Goal: Transaction & Acquisition: Purchase product/service

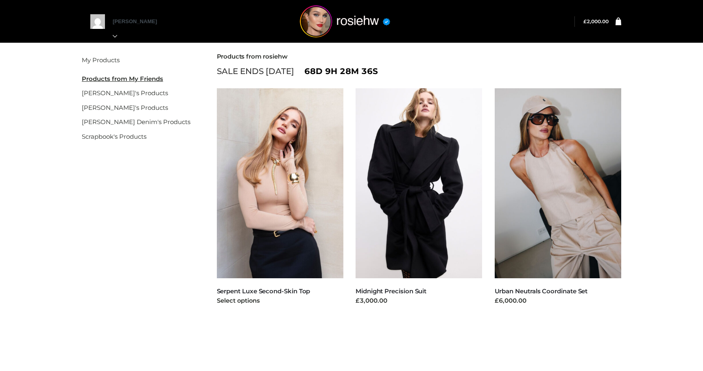
click at [287, 190] on img at bounding box center [280, 183] width 127 height 190
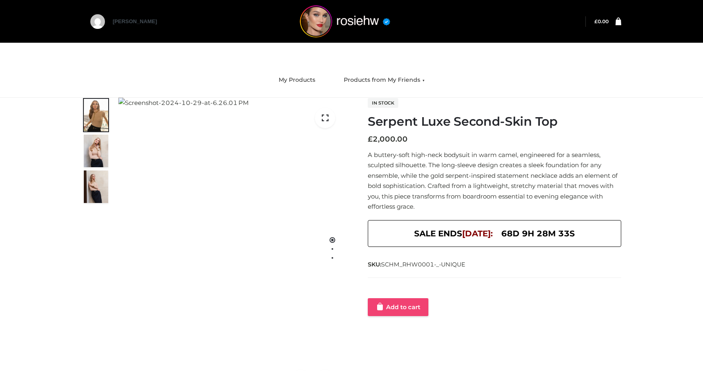
click at [405, 311] on link "Add to cart" at bounding box center [398, 307] width 61 height 18
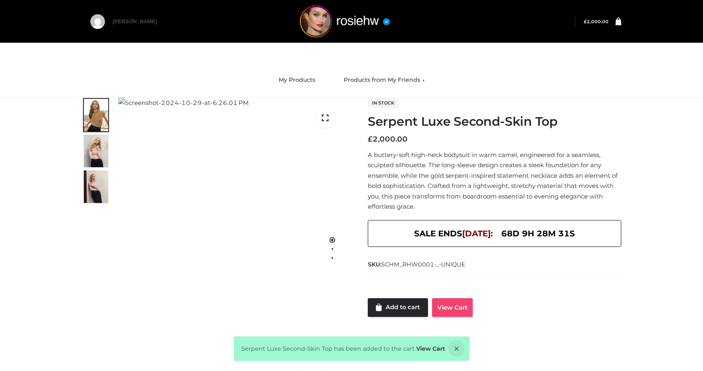
click at [448, 311] on link "View Cart" at bounding box center [452, 307] width 41 height 19
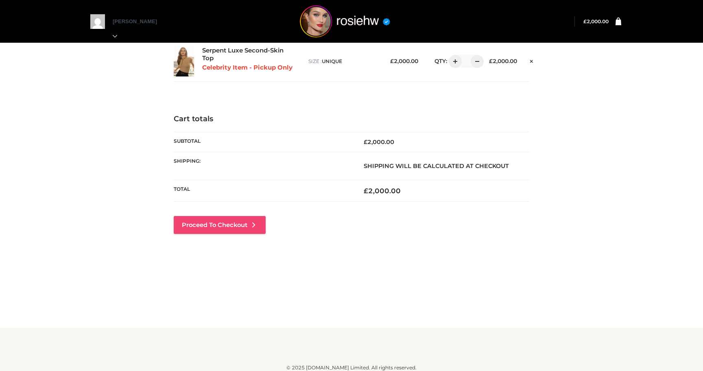
click at [247, 225] on link "Proceed to Checkout" at bounding box center [220, 225] width 92 height 18
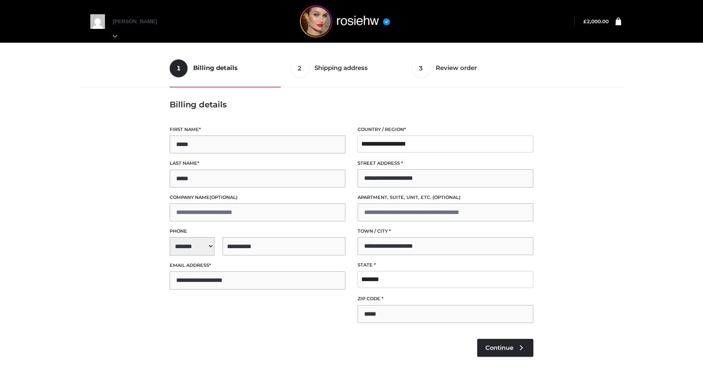
select select "**"
click at [519, 353] on link "Continue" at bounding box center [505, 348] width 56 height 18
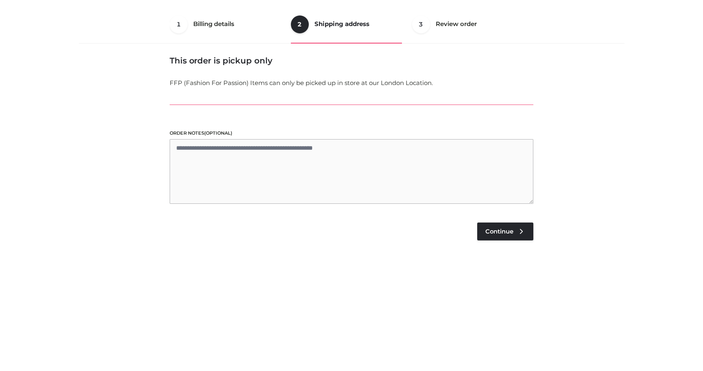
scroll to position [49, 0]
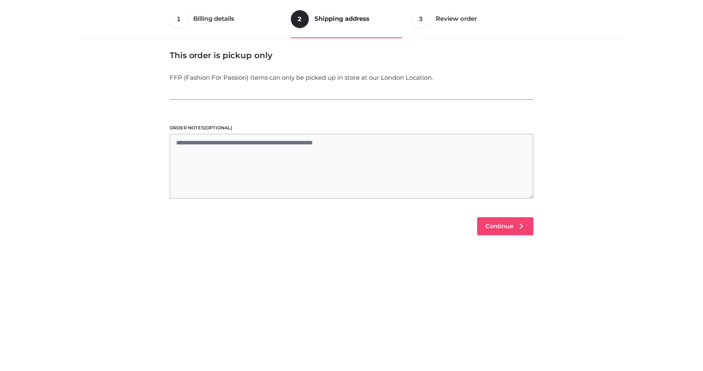
click at [502, 219] on link "Continue" at bounding box center [505, 226] width 56 height 18
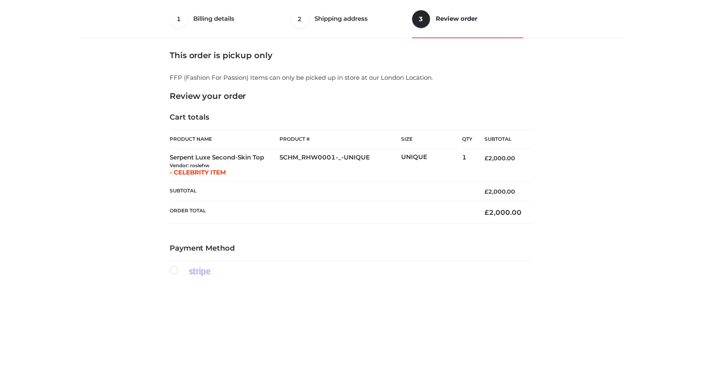
scroll to position [233, 0]
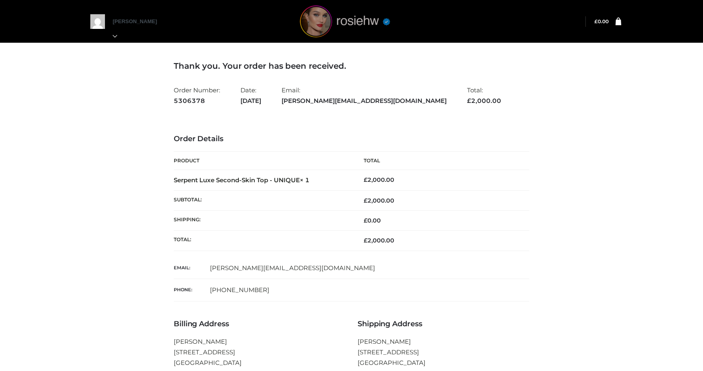
click at [320, 30] on img at bounding box center [345, 21] width 122 height 32
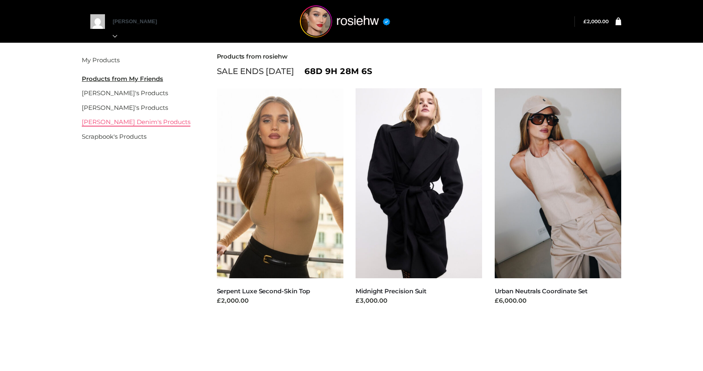
click at [118, 122] on link "[PERSON_NAME] Denim's Products" at bounding box center [136, 122] width 109 height 8
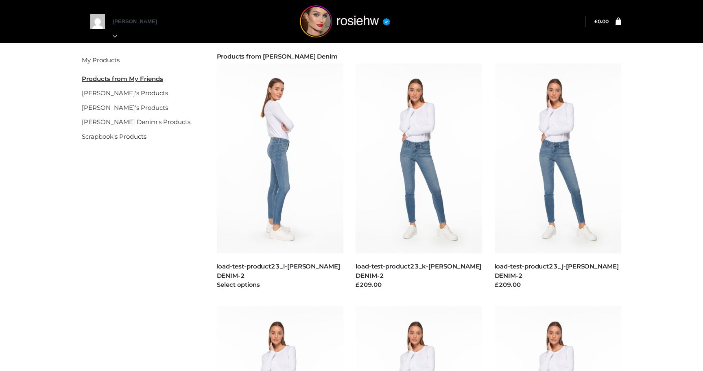
click at [273, 186] on img at bounding box center [280, 158] width 127 height 190
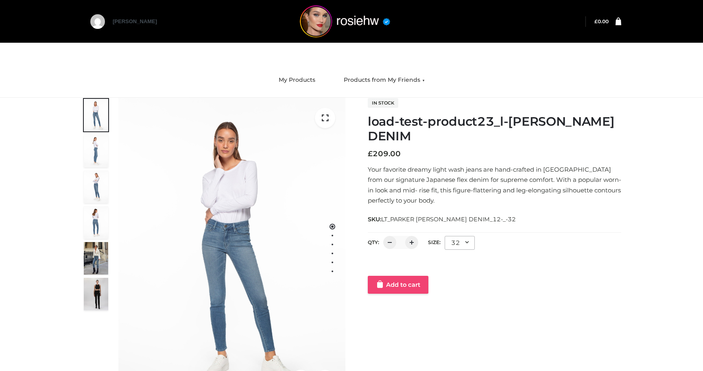
click at [394, 267] on div at bounding box center [494, 267] width 253 height 16
click at [390, 284] on link "Add to cart" at bounding box center [398, 285] width 61 height 18
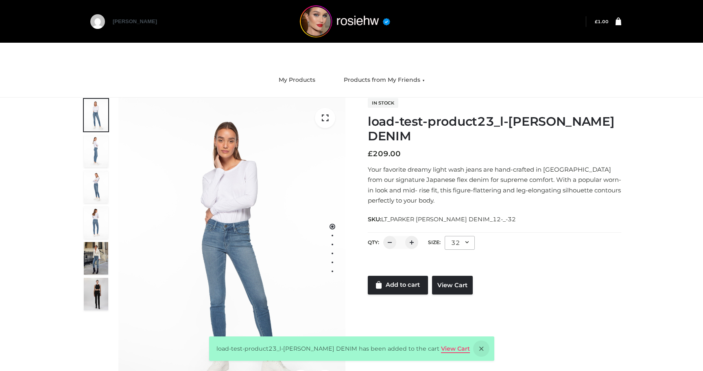
click at [464, 352] on div "load-test-product23_l-PARKER SMITH DENIM has been added to the cart View Cart" at bounding box center [351, 348] width 285 height 24
click at [448, 347] on link "View Cart" at bounding box center [455, 348] width 29 height 7
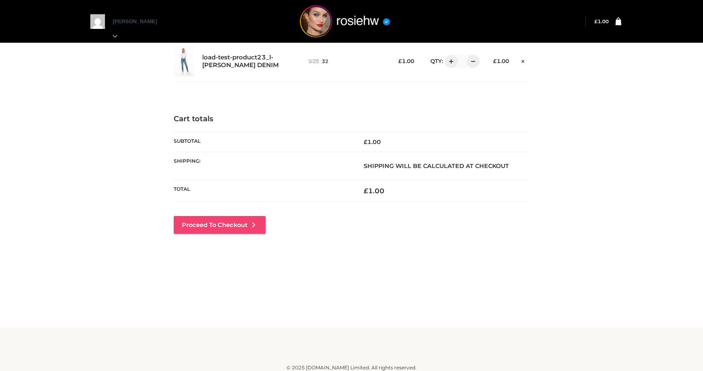
click at [251, 223] on icon at bounding box center [253, 225] width 8 height 8
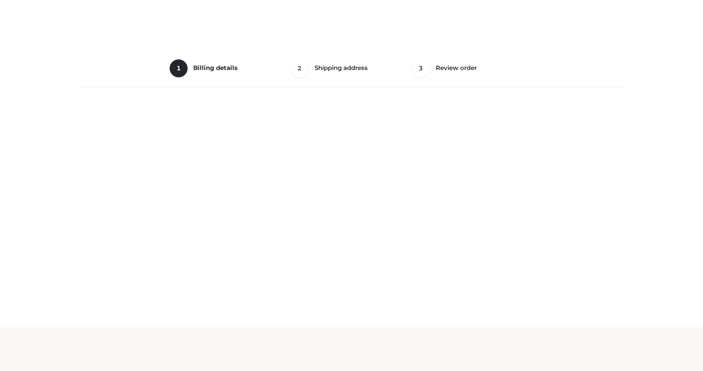
select select "**"
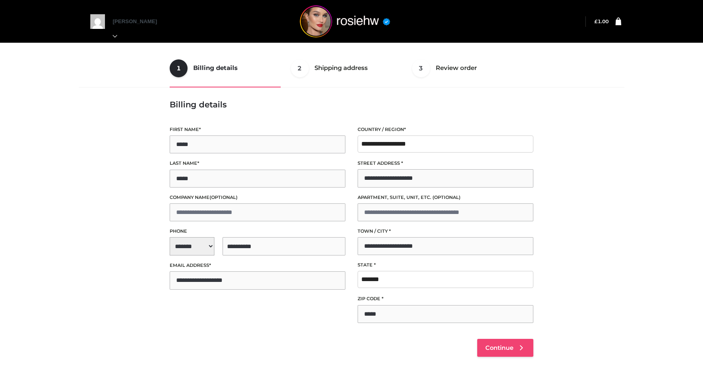
click at [487, 340] on link "Continue" at bounding box center [505, 348] width 56 height 18
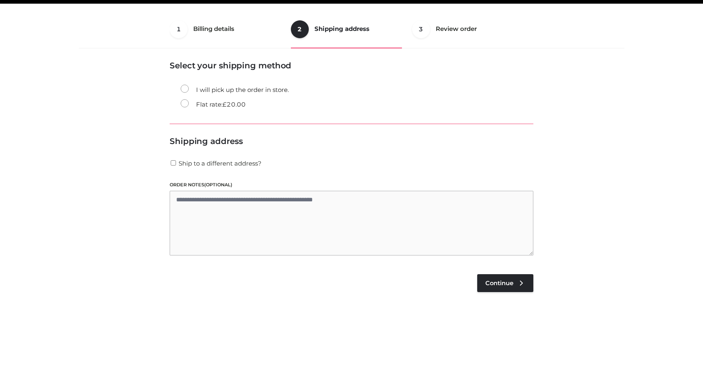
scroll to position [49, 0]
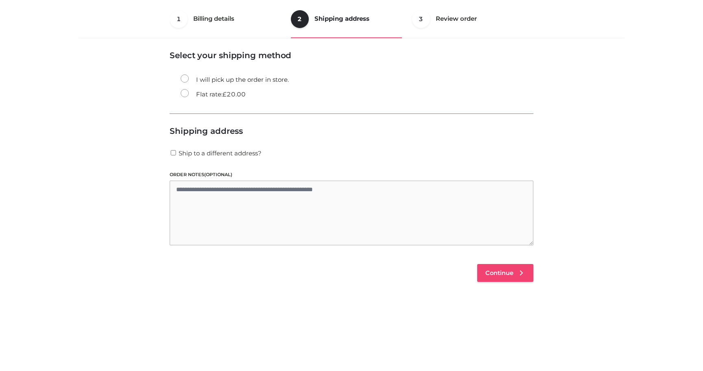
click at [507, 269] on span "Continue" at bounding box center [499, 272] width 28 height 7
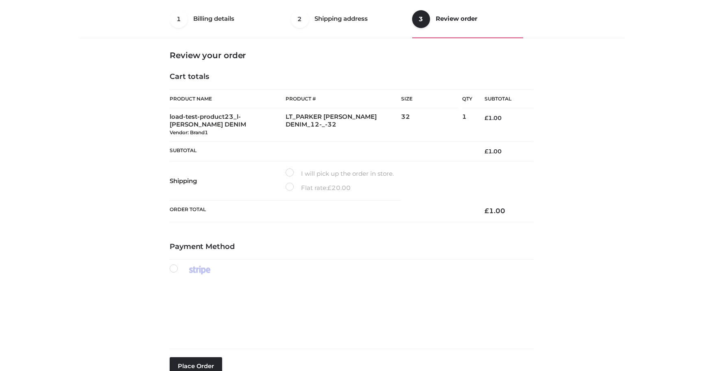
click at [291, 190] on label "Flat rate: £ 20.00" at bounding box center [317, 188] width 65 height 11
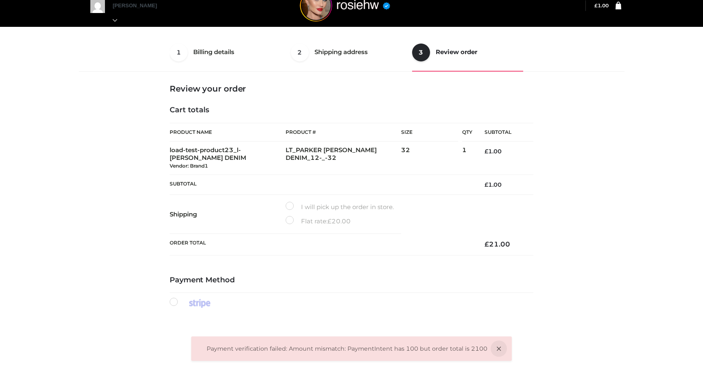
scroll to position [9, 0]
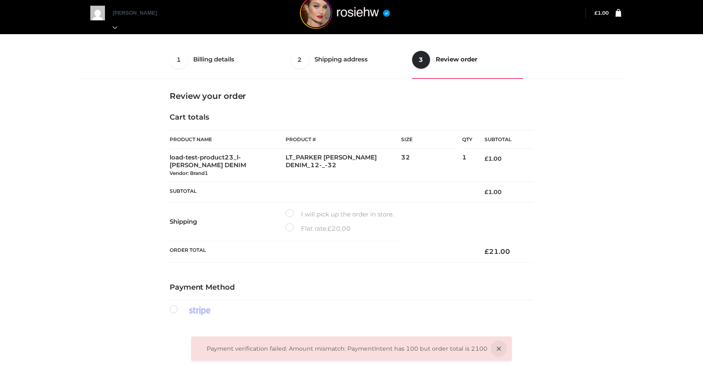
click at [283, 350] on ol "Payment verification failed: Amount mismatch: PaymentIntent has 100 but order t…" at bounding box center [347, 349] width 281 height 10
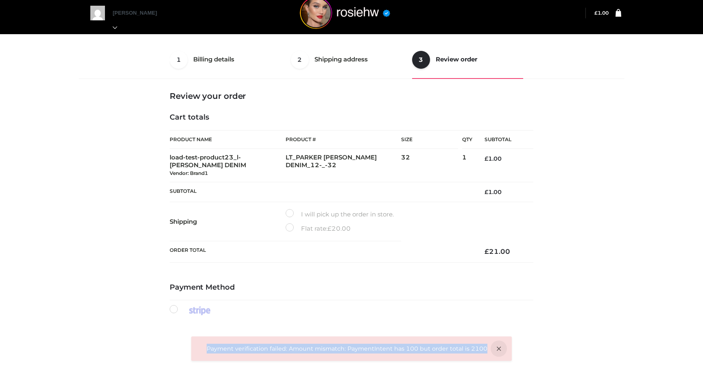
click at [283, 350] on ol "Payment verification failed: Amount mismatch: PaymentIntent has 100 but order t…" at bounding box center [347, 349] width 281 height 10
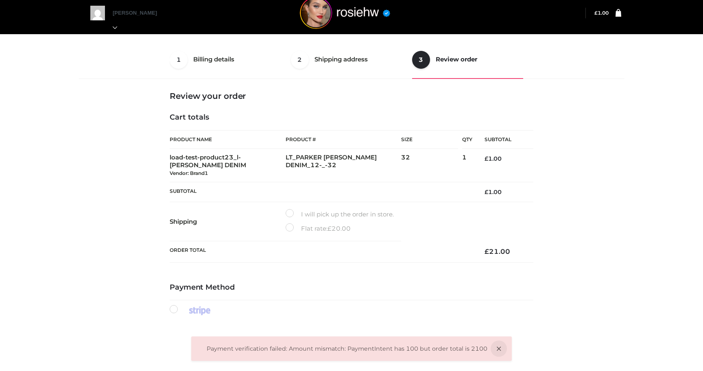
click at [296, 211] on label "I will pick up the order in store." at bounding box center [339, 214] width 108 height 11
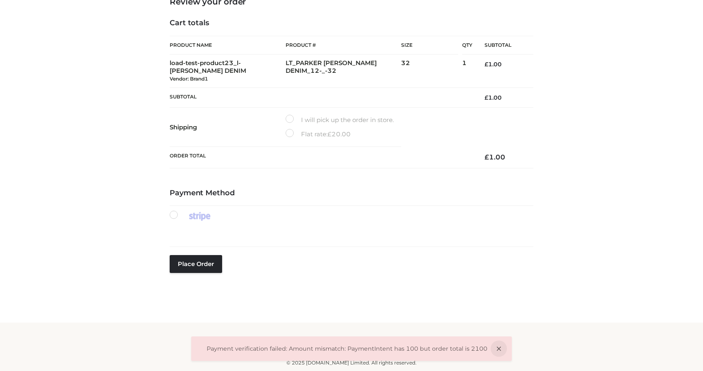
click at [290, 136] on label "Flat rate: £ 20.00" at bounding box center [317, 134] width 65 height 11
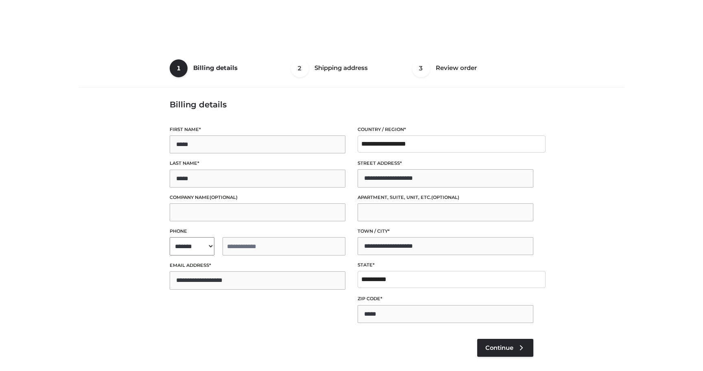
select select "**"
type input "**********"
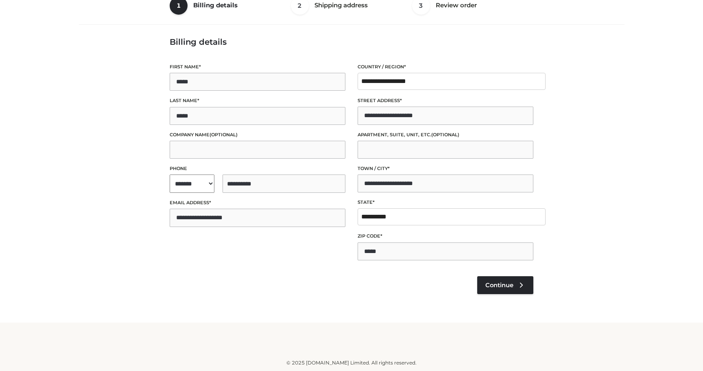
select select "**"
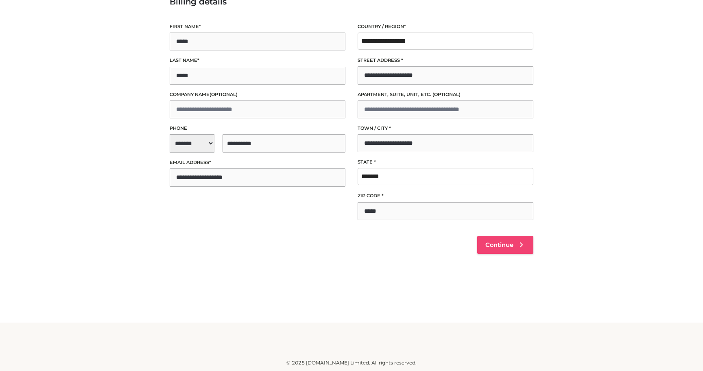
click at [496, 246] on span "Continue" at bounding box center [499, 244] width 28 height 7
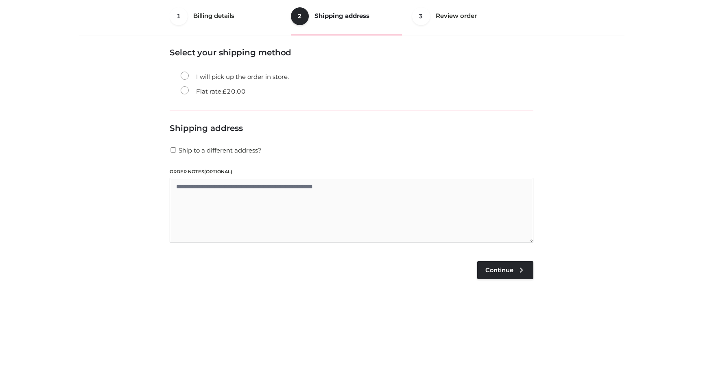
scroll to position [49, 0]
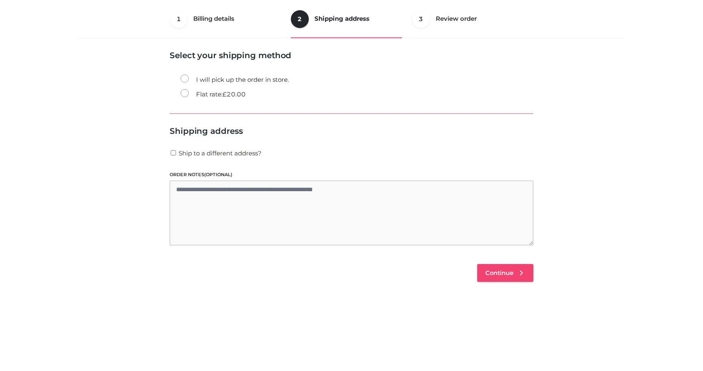
click at [491, 270] on span "Continue" at bounding box center [499, 272] width 28 height 7
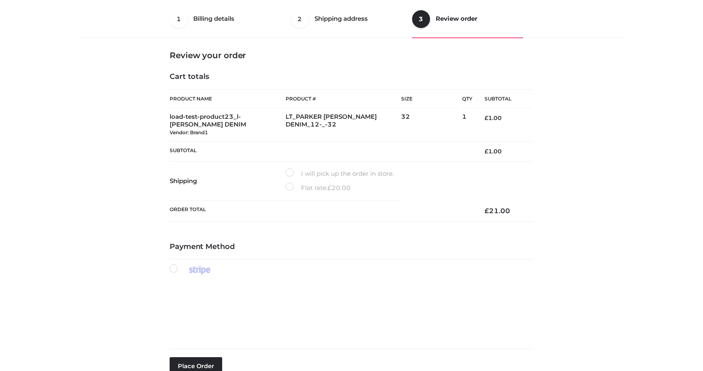
click at [289, 176] on label "I will pick up the order in store." at bounding box center [339, 173] width 108 height 11
click at [296, 189] on label "Flat rate: £ 20.00" at bounding box center [317, 188] width 65 height 11
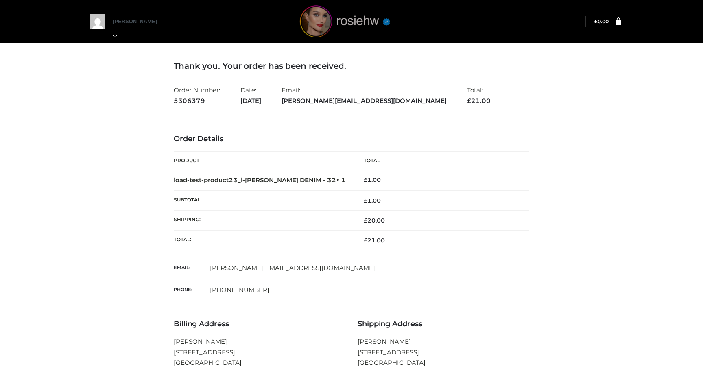
click at [318, 19] on img at bounding box center [345, 21] width 122 height 32
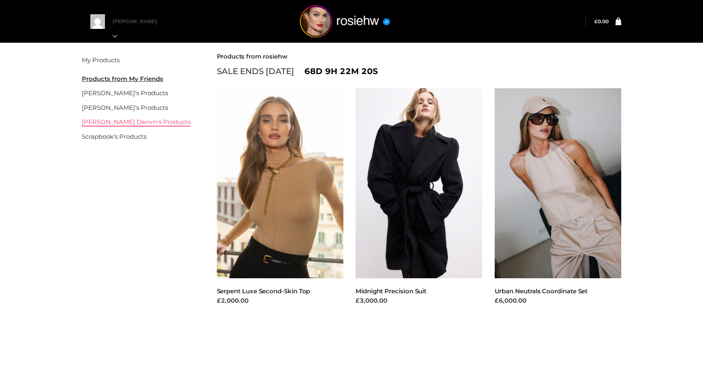
click at [137, 125] on link "[PERSON_NAME] Denim's Products" at bounding box center [136, 122] width 109 height 8
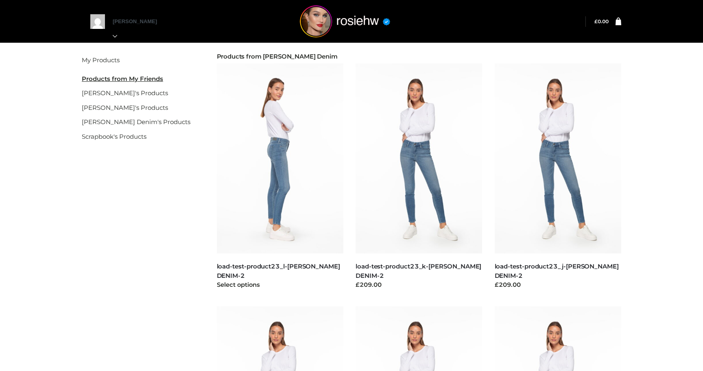
click at [279, 205] on img at bounding box center [280, 158] width 127 height 190
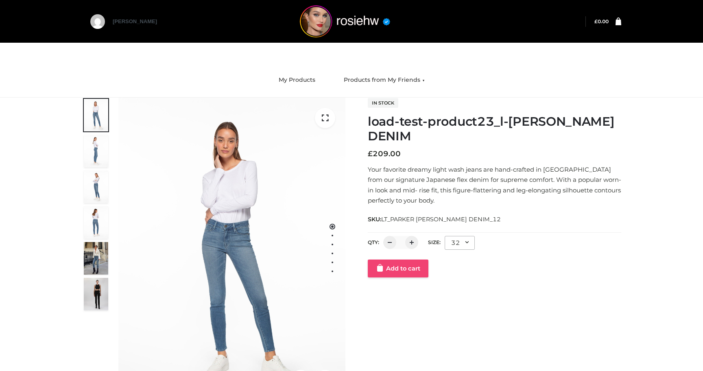
click at [394, 268] on div "Add to cart" at bounding box center [494, 268] width 253 height 18
click at [394, 285] on link "Add to cart" at bounding box center [398, 285] width 61 height 18
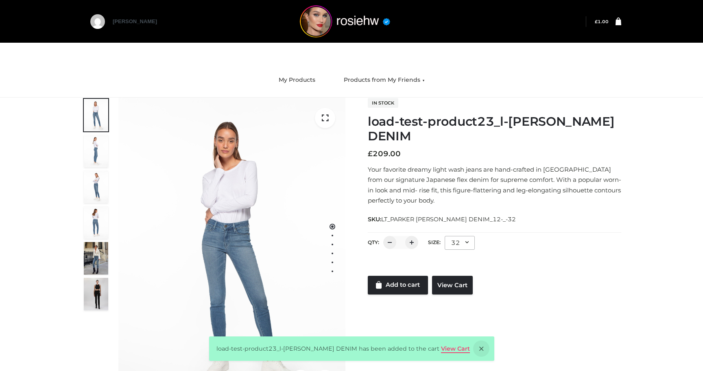
click at [451, 347] on link "View Cart" at bounding box center [455, 348] width 29 height 7
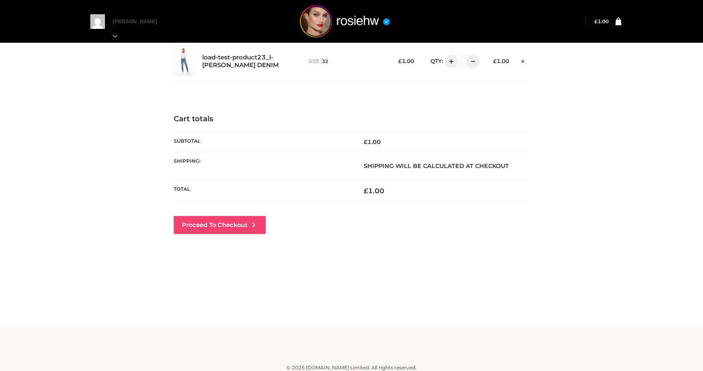
click at [226, 226] on link "Proceed to Checkout" at bounding box center [220, 225] width 92 height 18
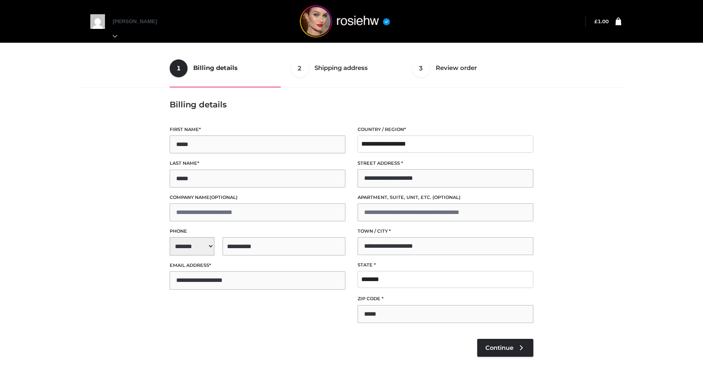
select select "**"
click at [497, 345] on span "Continue" at bounding box center [499, 347] width 28 height 7
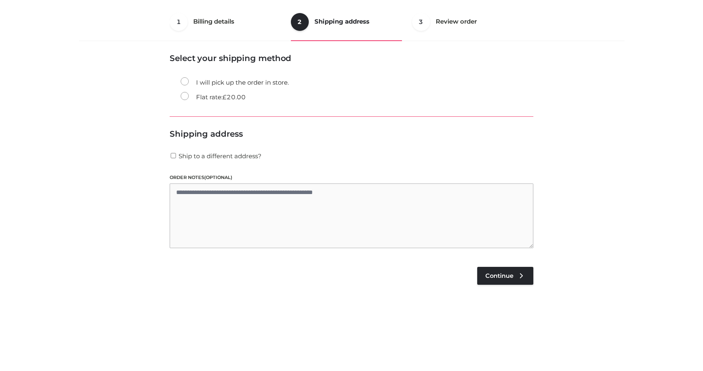
scroll to position [49, 0]
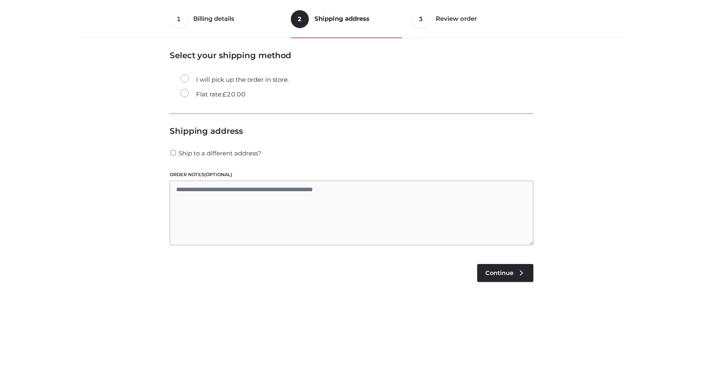
click at [235, 103] on div "**********" at bounding box center [352, 104] width 364 height 108
click at [234, 94] on bdi "£ 20.00" at bounding box center [233, 94] width 23 height 8
click at [240, 78] on label "I will pick up the order in store." at bounding box center [235, 79] width 108 height 11
click at [495, 271] on span "Continue" at bounding box center [499, 272] width 28 height 7
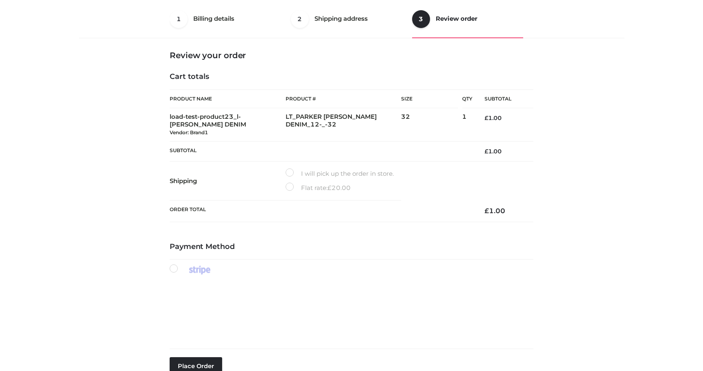
click at [295, 189] on label "Flat rate: £ 20.00" at bounding box center [317, 188] width 65 height 11
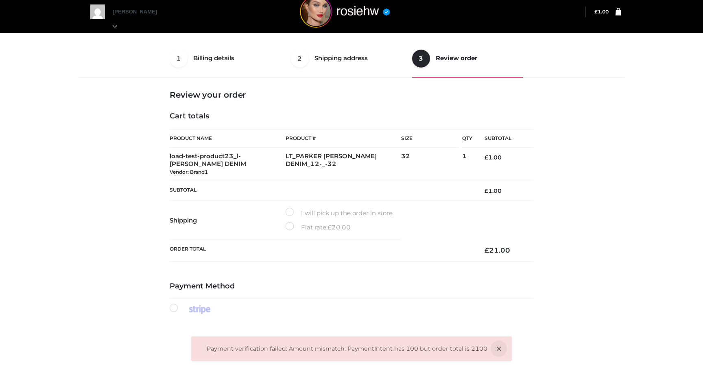
scroll to position [9, 0]
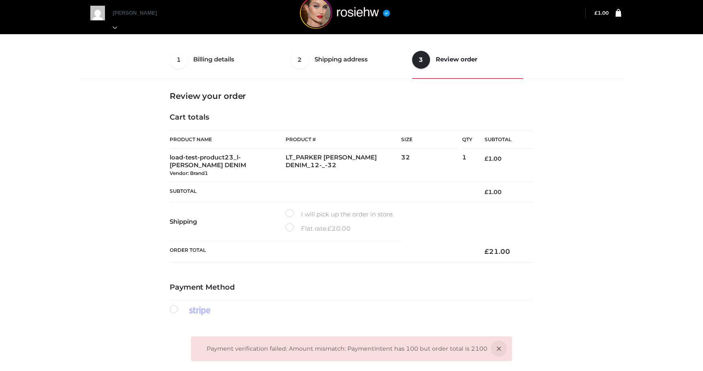
click at [371, 346] on ol "Payment verification failed: Amount mismatch: PaymentIntent has 100 but order t…" at bounding box center [347, 349] width 281 height 10
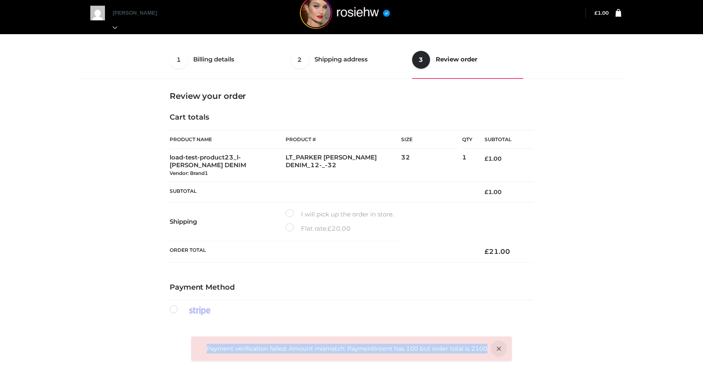
click at [371, 346] on ol "Payment verification failed: Amount mismatch: PaymentIntent has 100 but order t…" at bounding box center [347, 349] width 281 height 10
copy li "Payment verification failed: Amount mismatch: PaymentIntent has 100 but order t…"
